Goal: Information Seeking & Learning: Check status

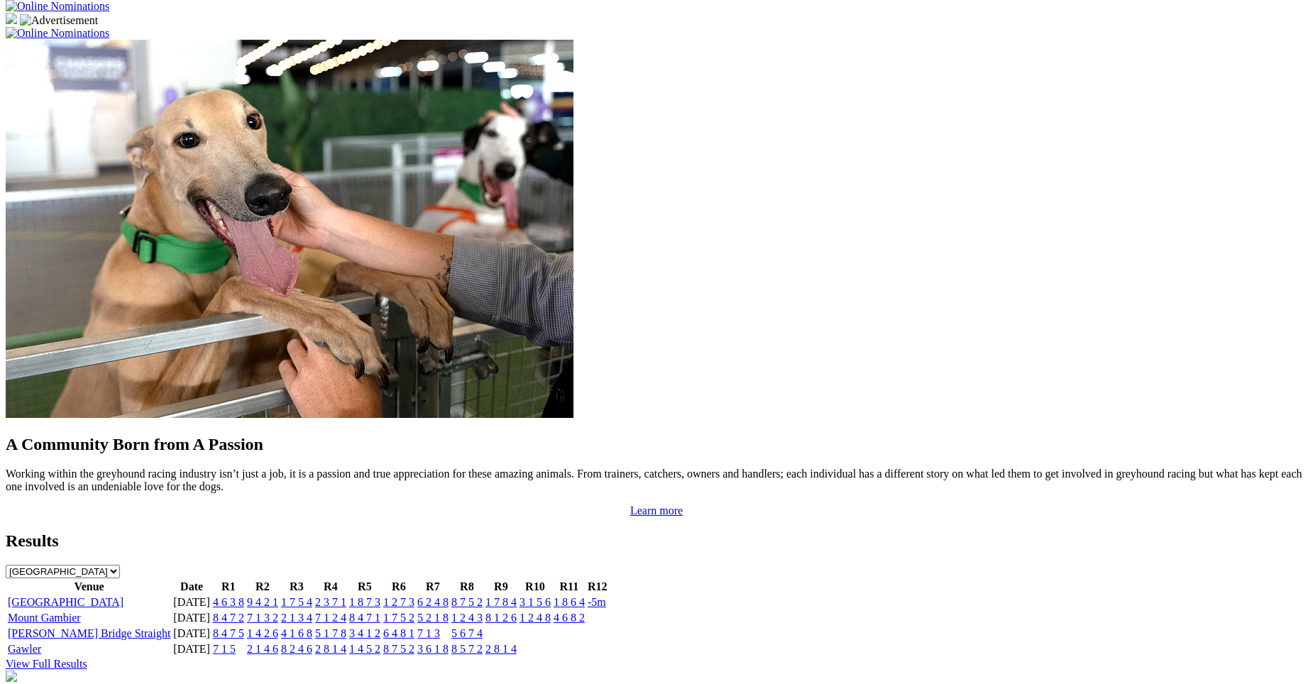
scroll to position [1120, 0]
click at [244, 595] on link "4 6 3 8" at bounding box center [228, 601] width 31 height 12
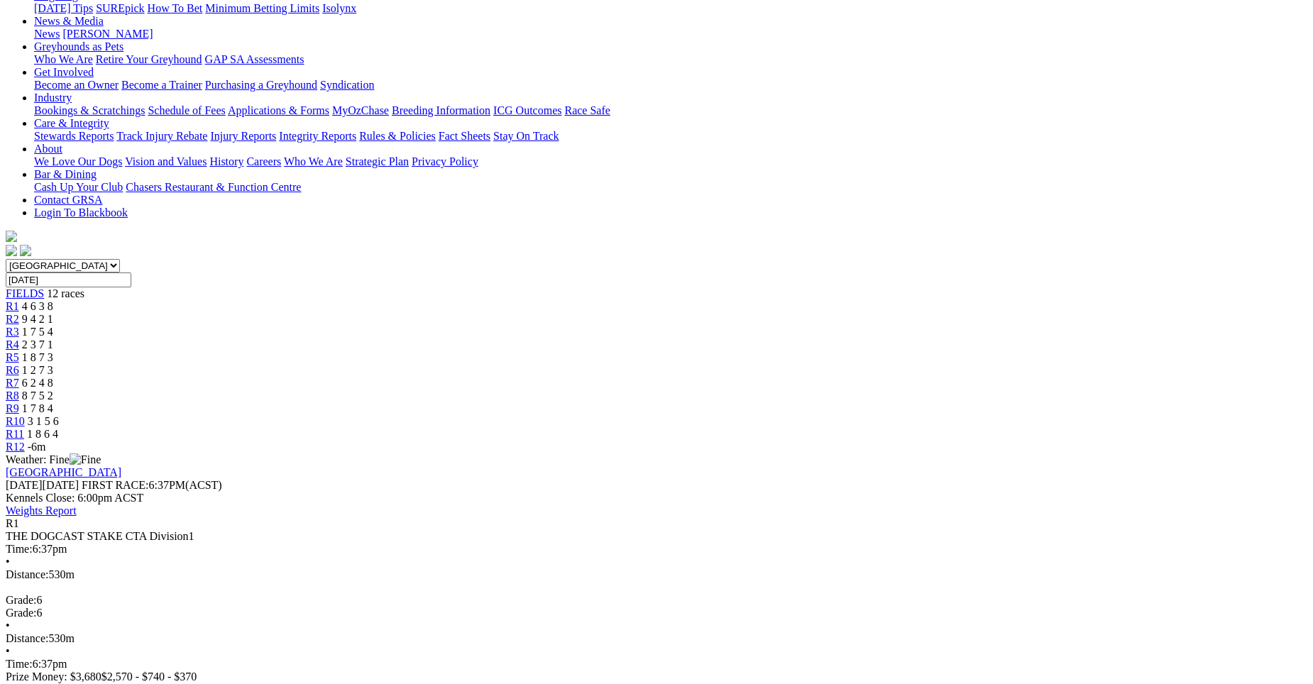
scroll to position [200, 0]
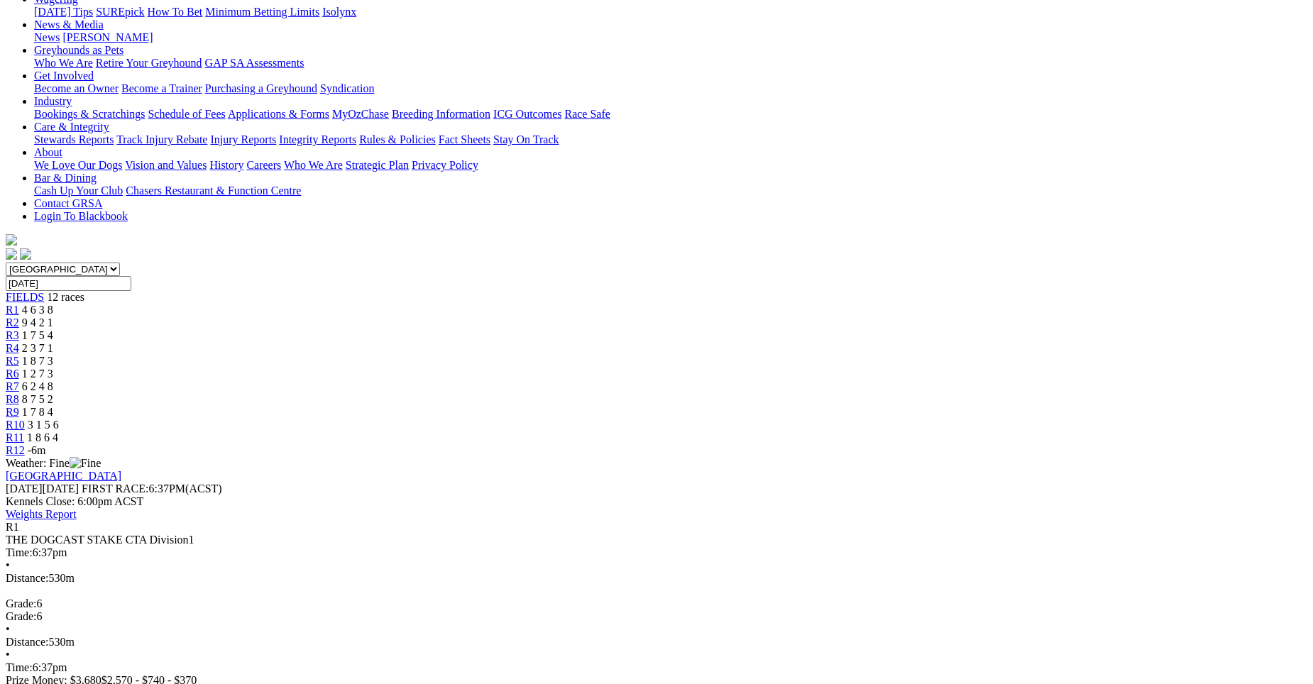
click at [400, 316] on div "R2 9 4 2 1" at bounding box center [656, 322] width 1301 height 13
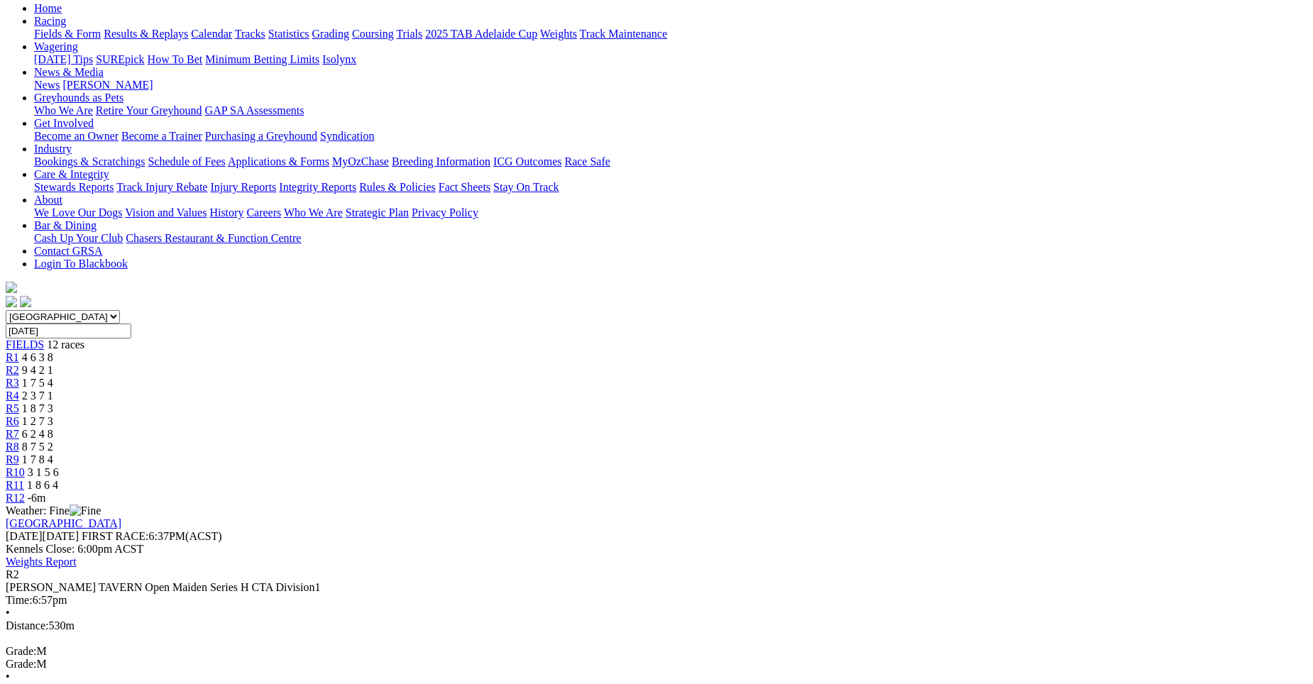
scroll to position [154, 0]
click at [19, 375] on span "R3" at bounding box center [12, 381] width 13 height 12
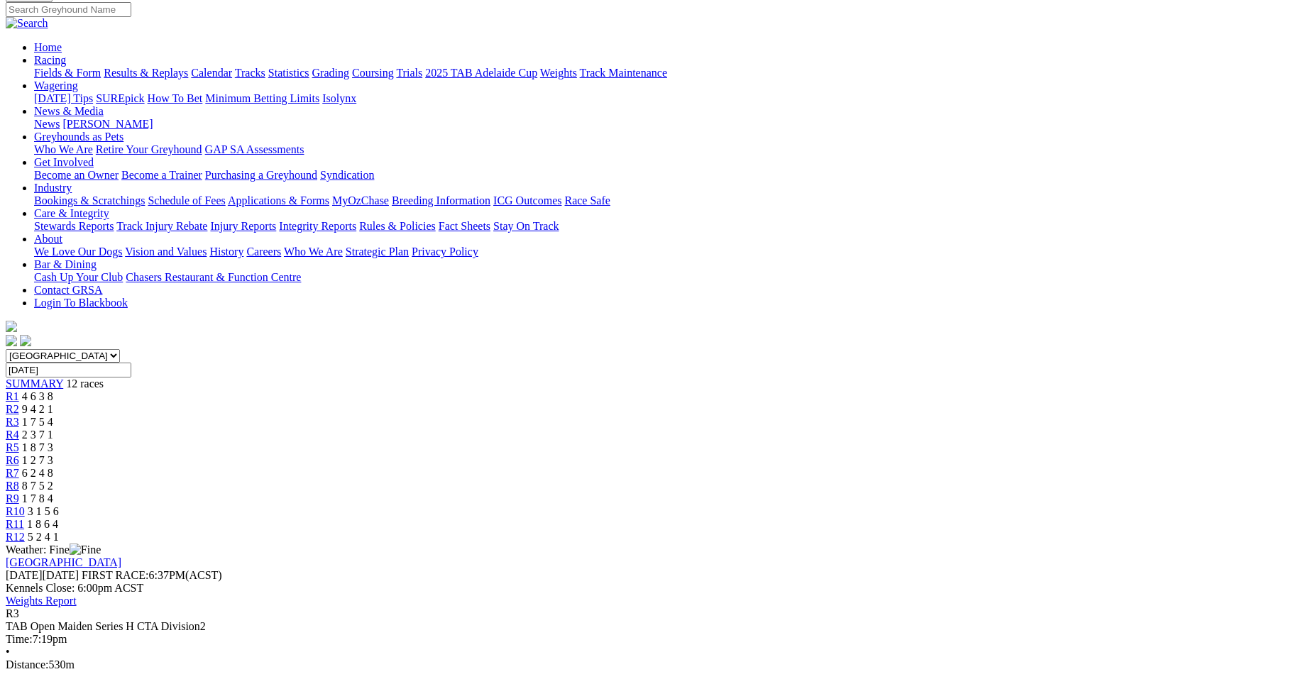
scroll to position [111, 0]
click at [19, 431] on span "R4" at bounding box center [12, 437] width 13 height 12
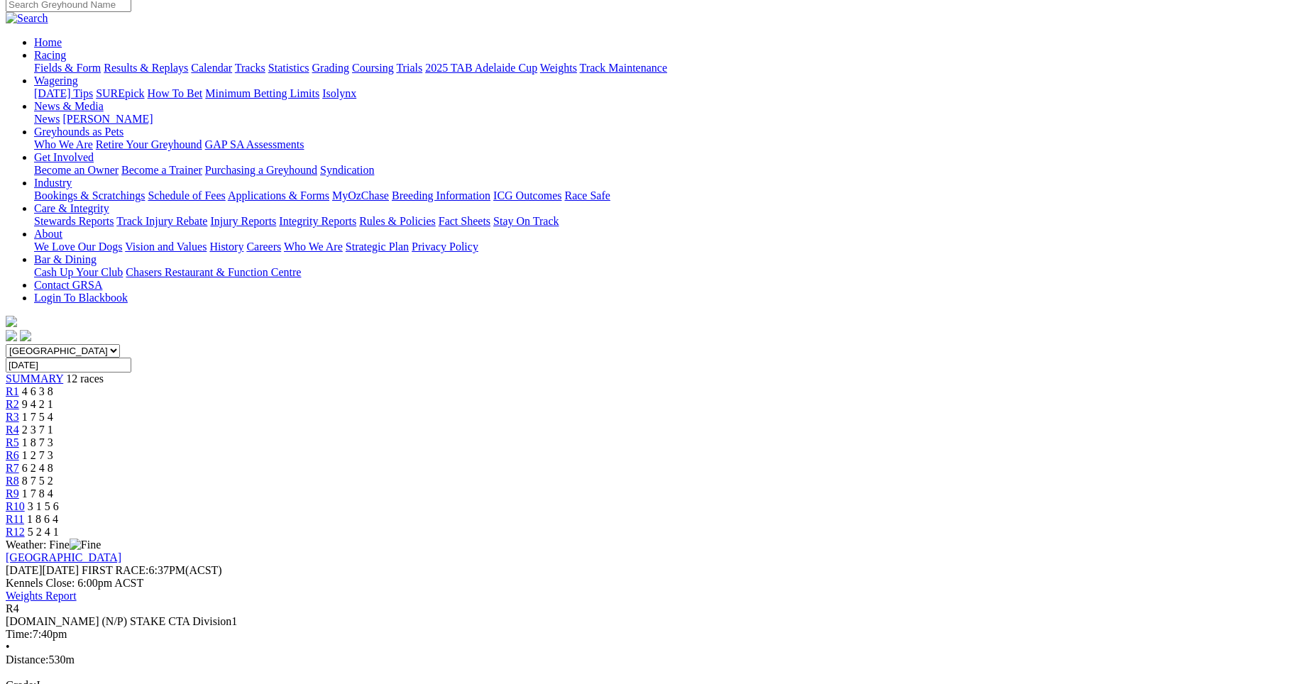
scroll to position [112, 0]
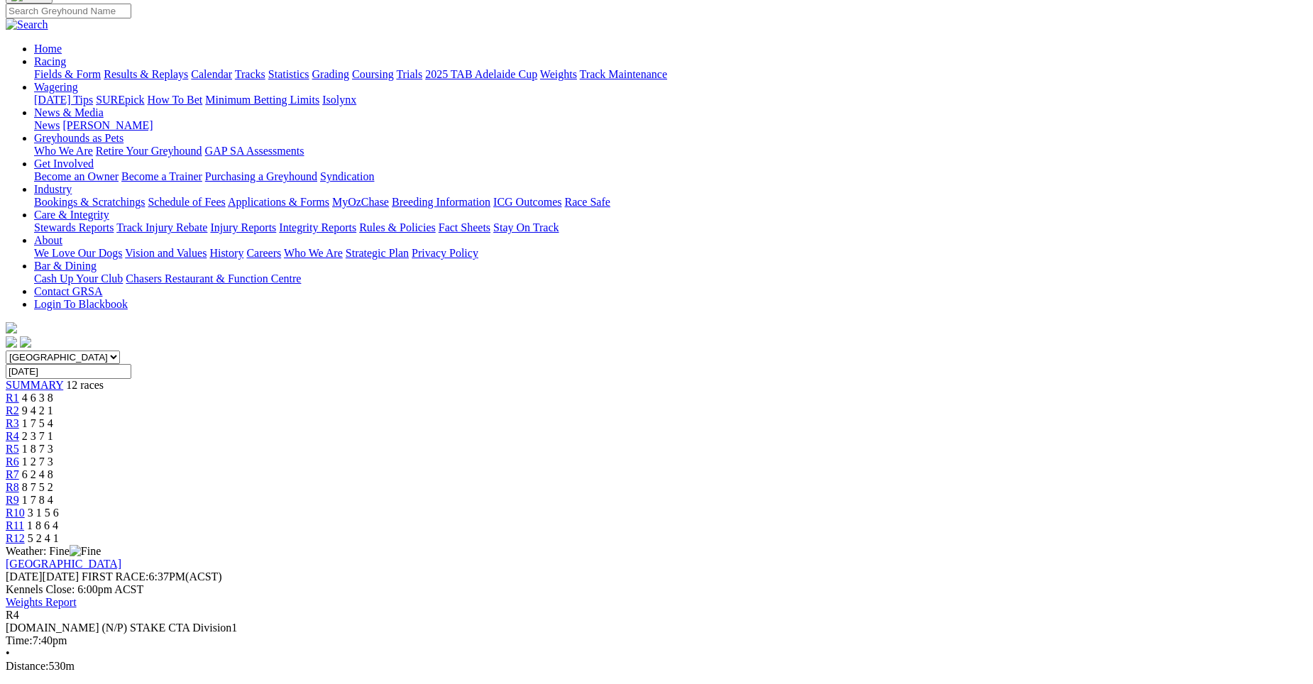
click at [19, 443] on link "R5" at bounding box center [12, 449] width 13 height 12
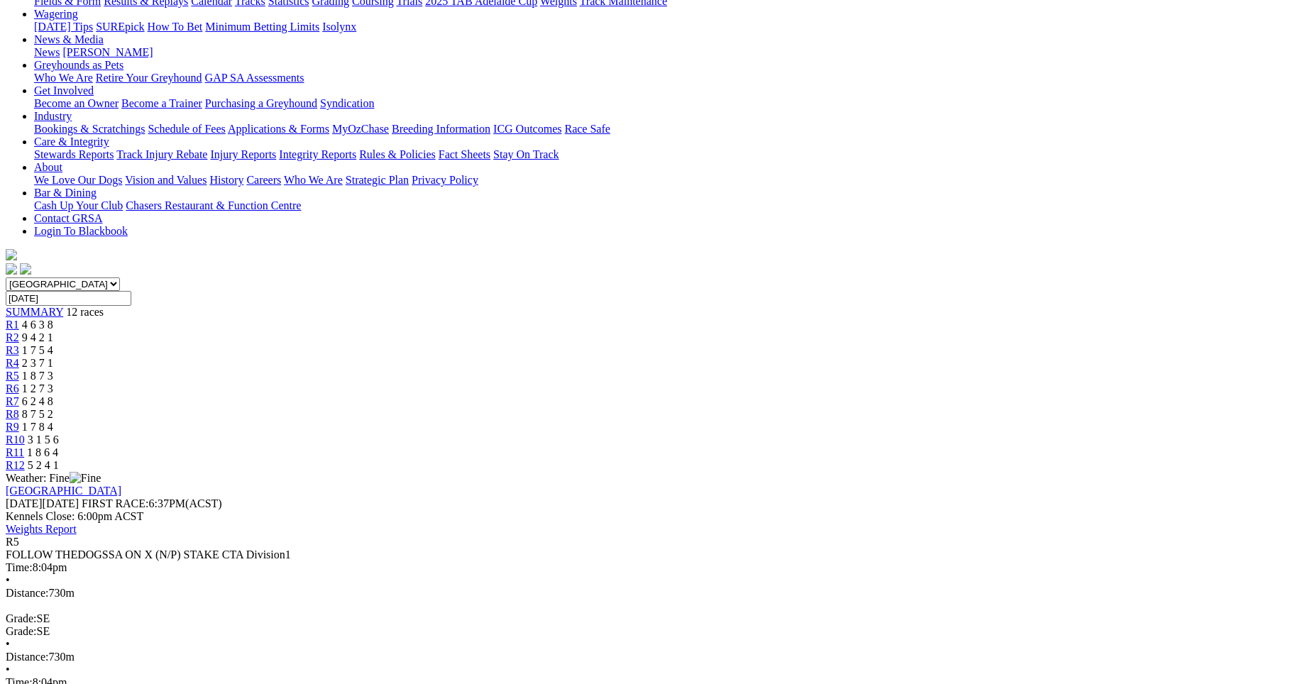
scroll to position [182, 0]
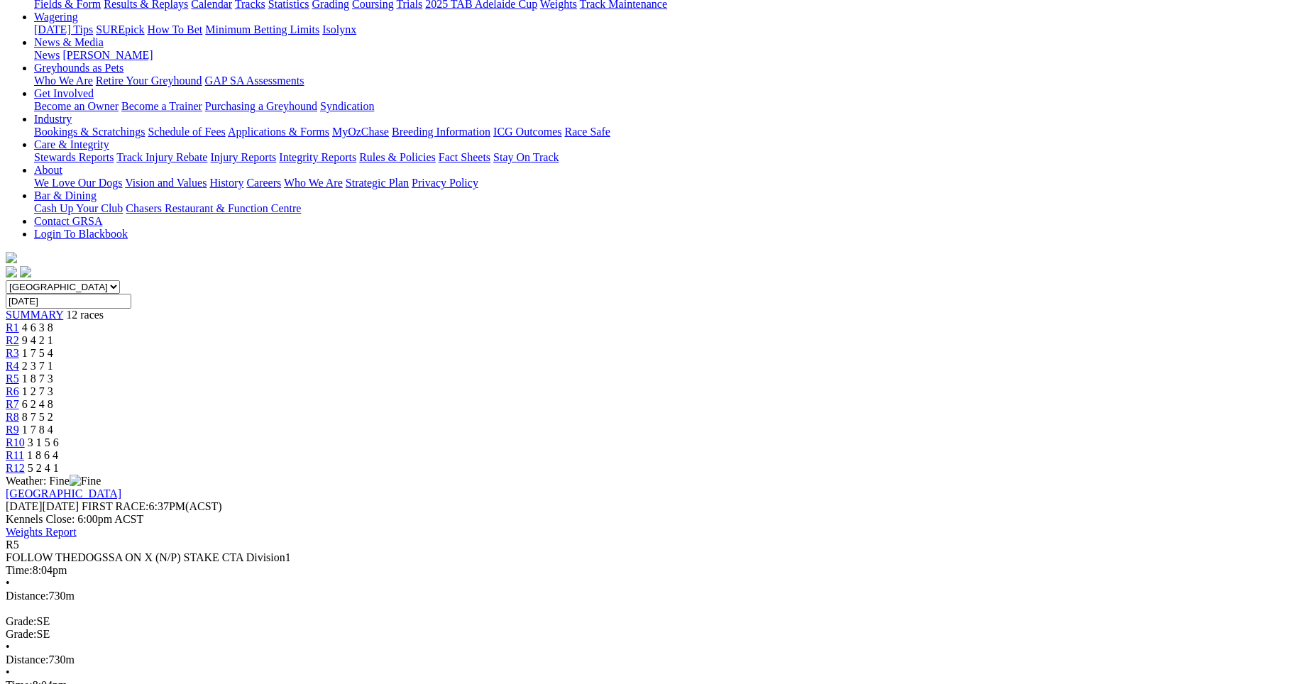
click at [19, 385] on span "R6" at bounding box center [12, 391] width 13 height 12
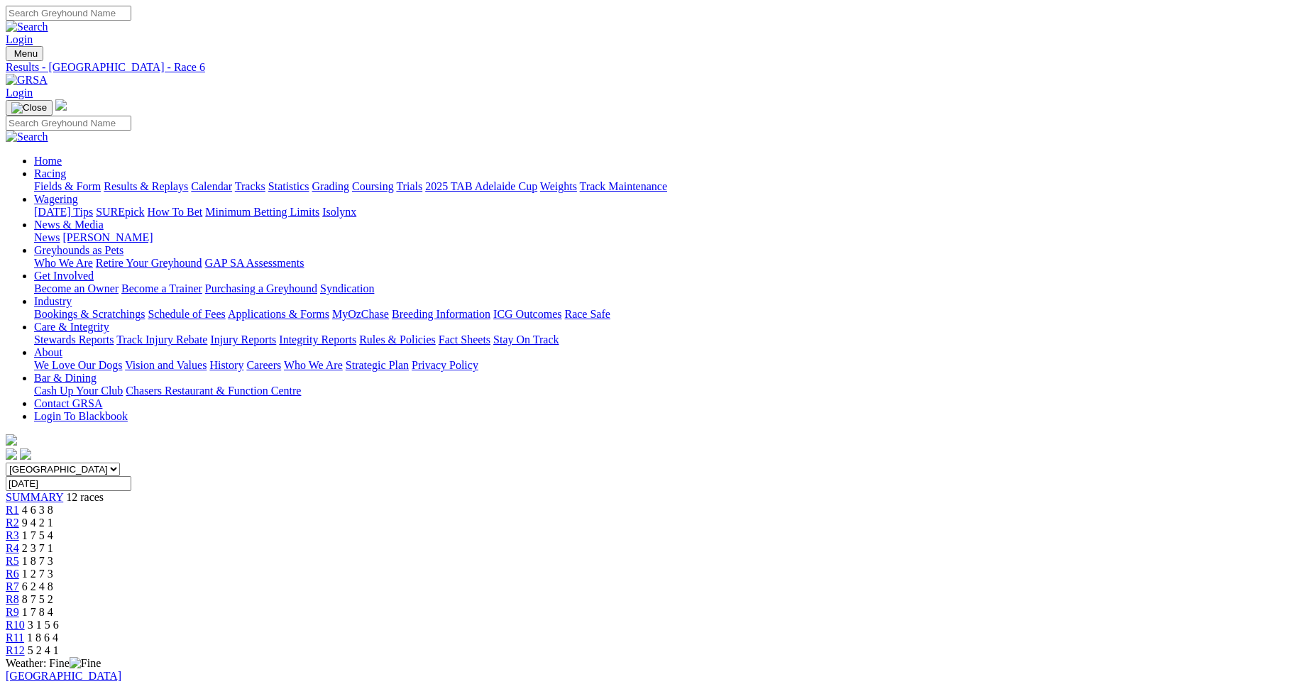
click at [729, 580] on div "R7 6 2 4 8" at bounding box center [656, 586] width 1301 height 13
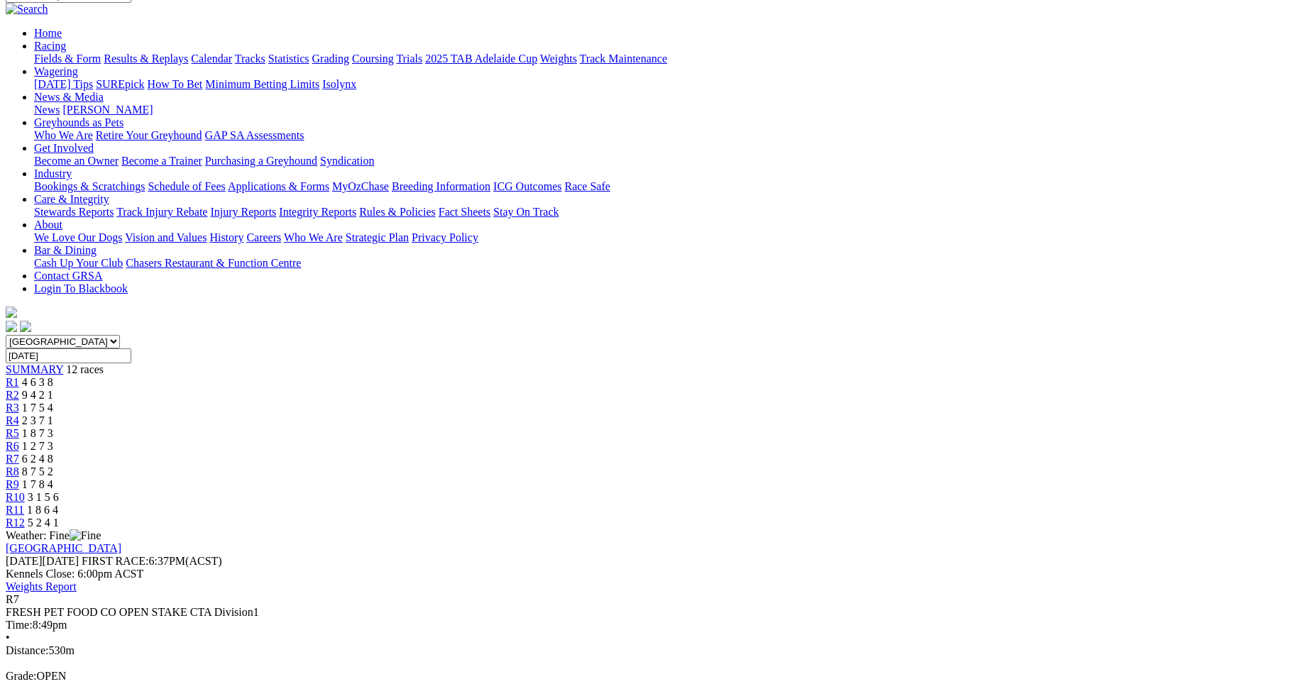
scroll to position [127, 0]
click at [53, 466] on span "8 7 5 2" at bounding box center [37, 472] width 31 height 12
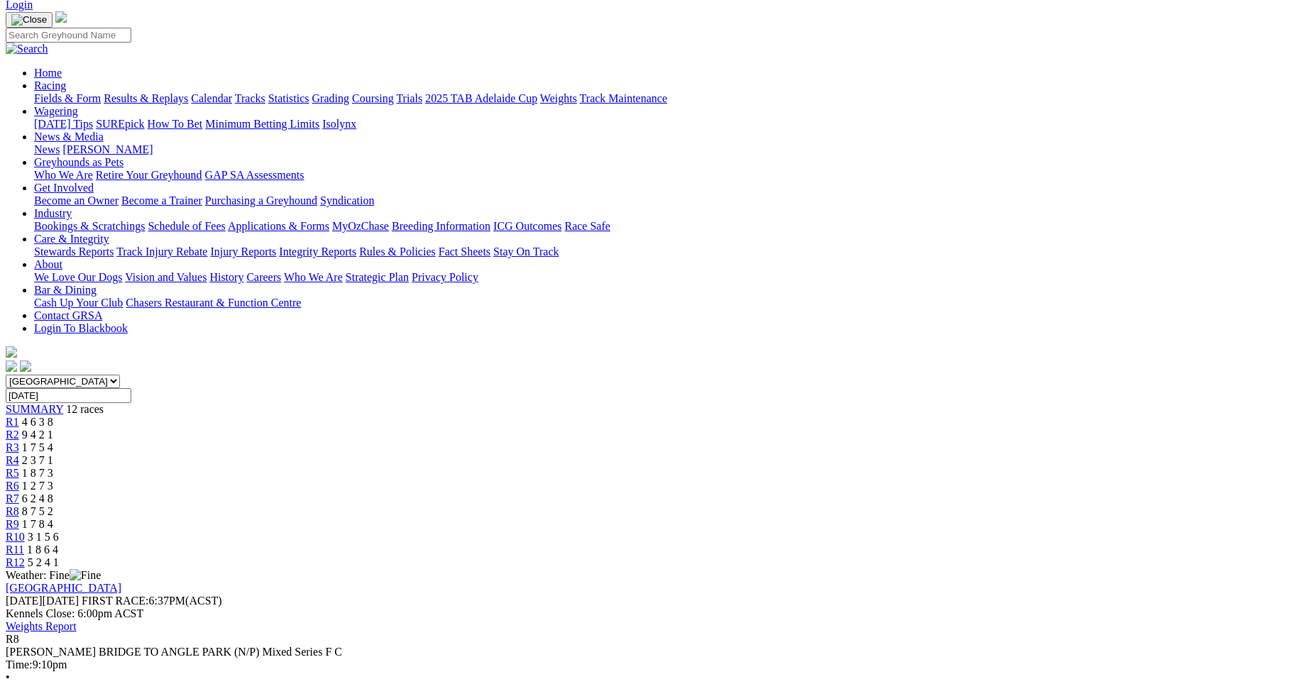
scroll to position [87, 0]
click at [869, 519] on div "R9 1 7 8 4" at bounding box center [656, 525] width 1301 height 13
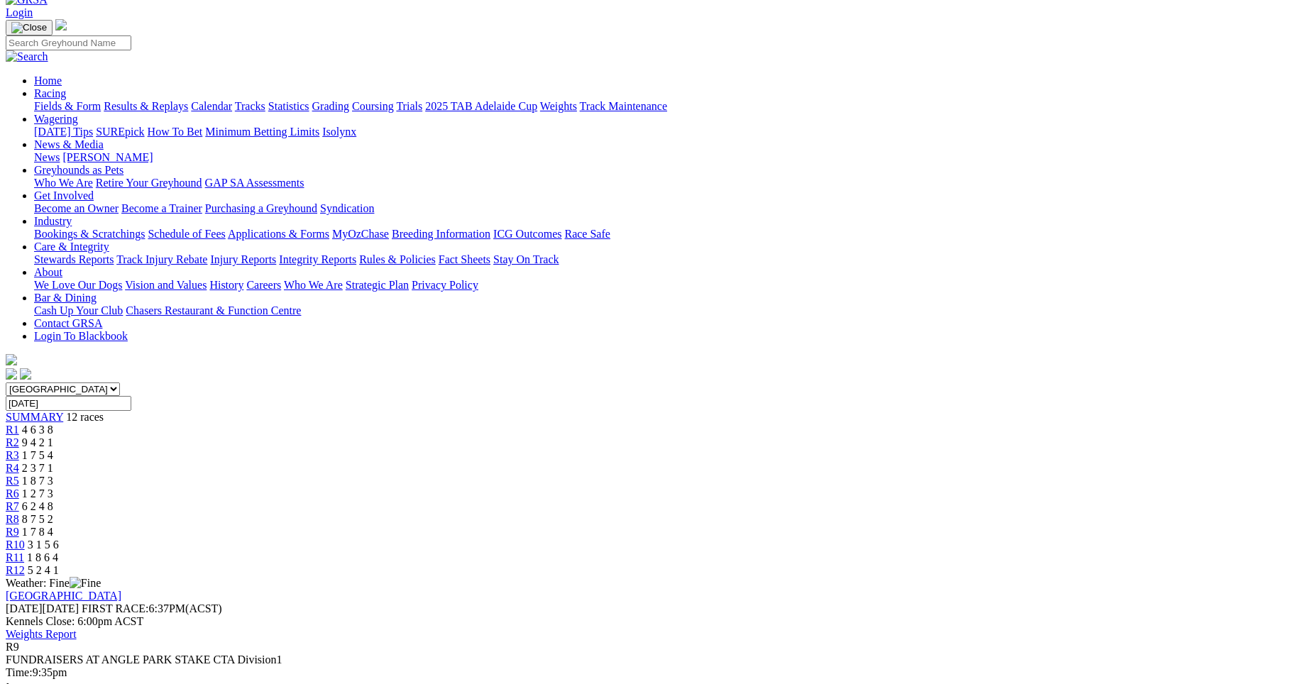
scroll to position [79, 0]
click at [59, 540] on span "3 1 5 6" at bounding box center [43, 546] width 31 height 12
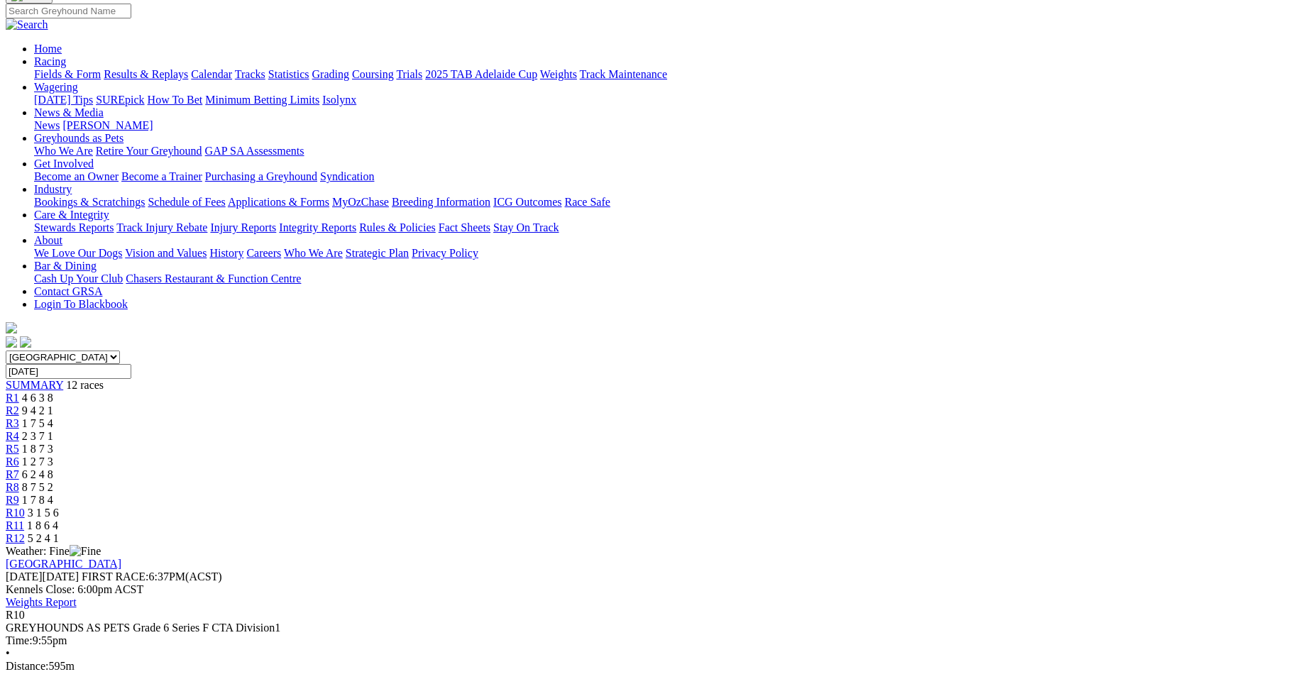
scroll to position [99, 0]
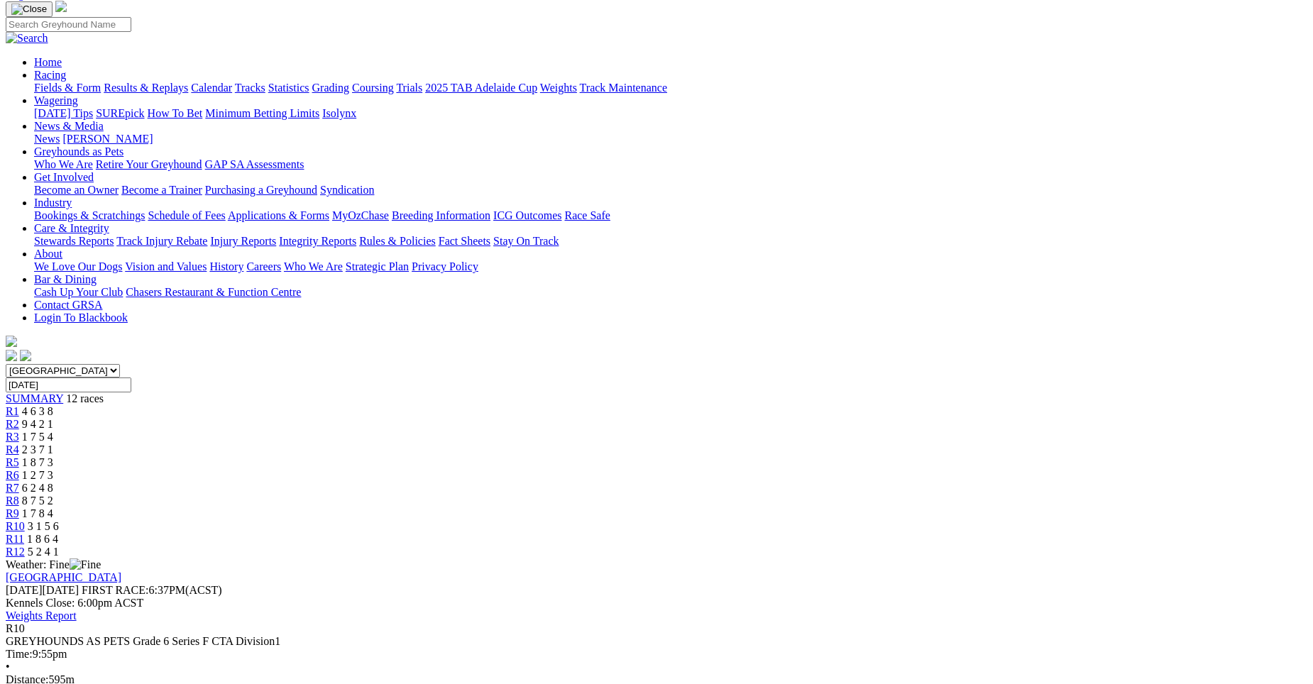
click at [58, 533] on span "1 8 6 4" at bounding box center [42, 539] width 31 height 12
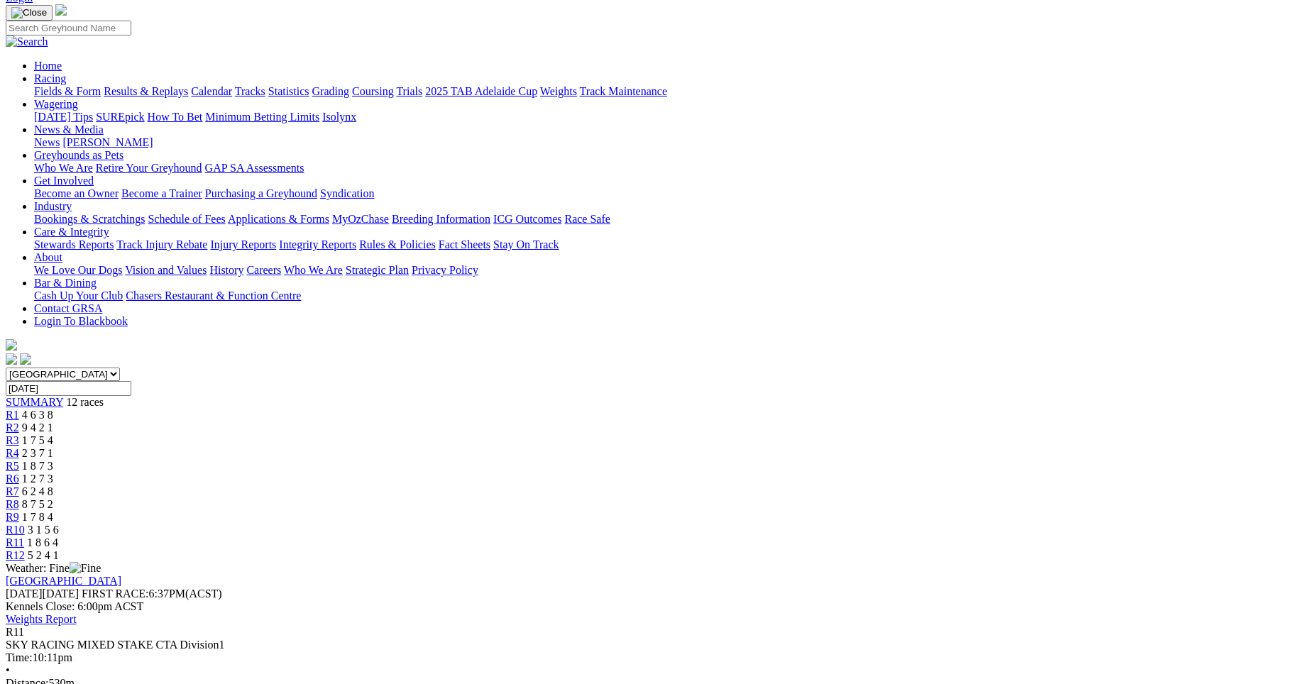
scroll to position [94, 0]
click at [59, 551] on span "5 2 4 1" at bounding box center [43, 557] width 31 height 12
